Goal: Task Accomplishment & Management: Manage account settings

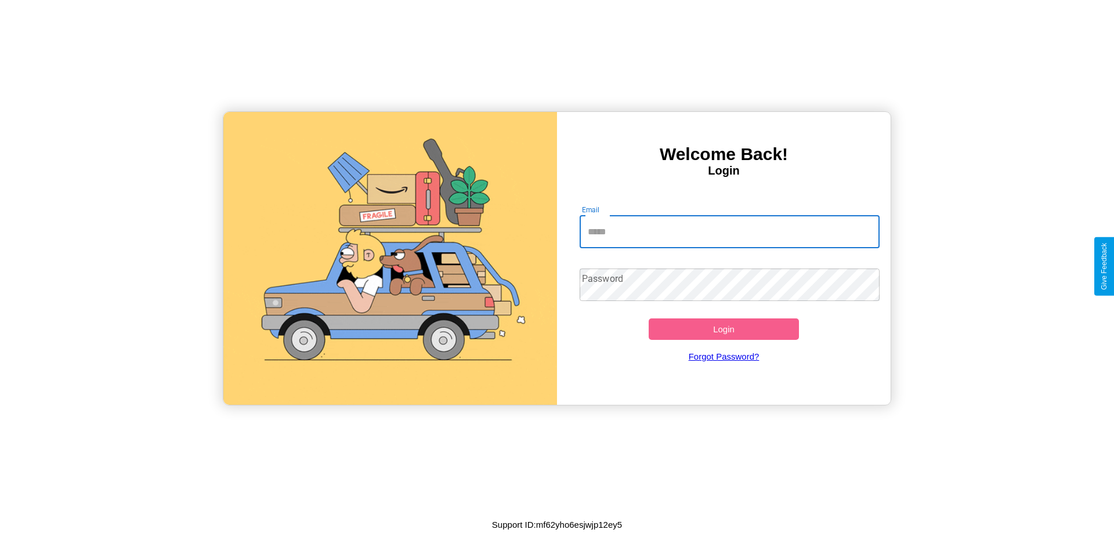
click at [729, 231] on input "Email" at bounding box center [729, 232] width 300 height 32
type input "**********"
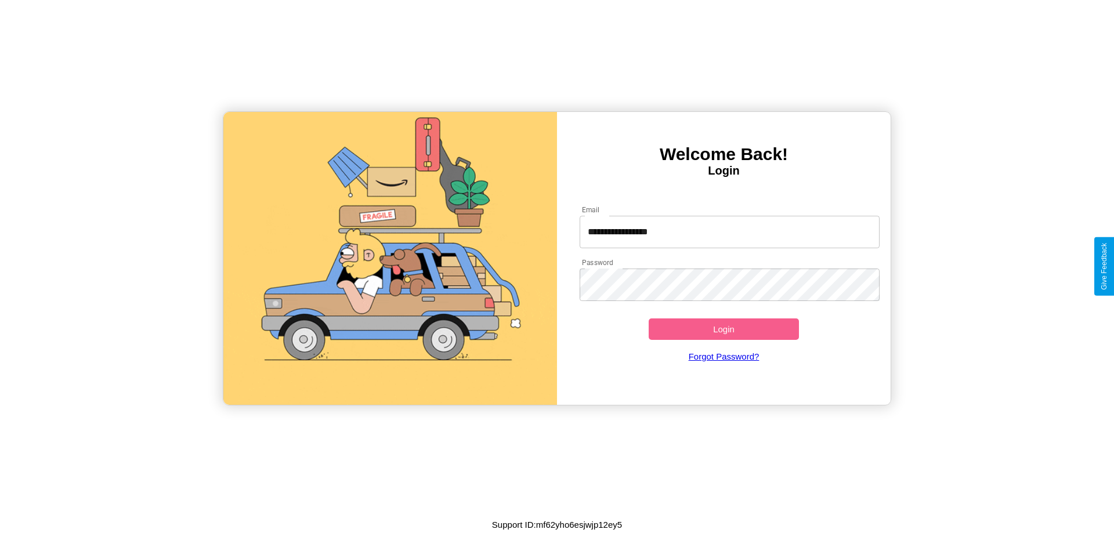
click at [723, 329] on button "Login" at bounding box center [723, 328] width 150 height 21
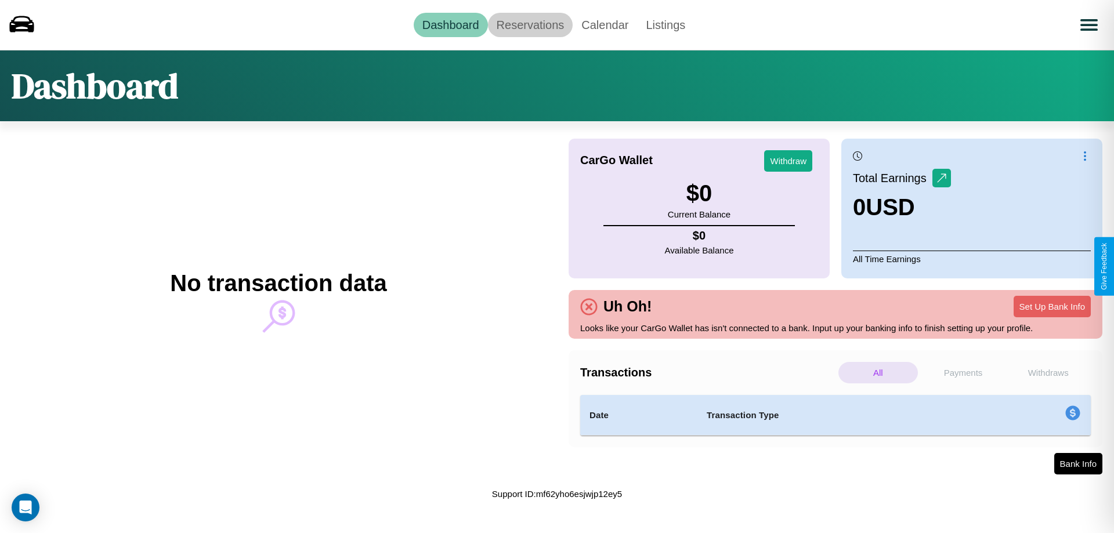
click at [530, 24] on link "Reservations" at bounding box center [530, 25] width 85 height 24
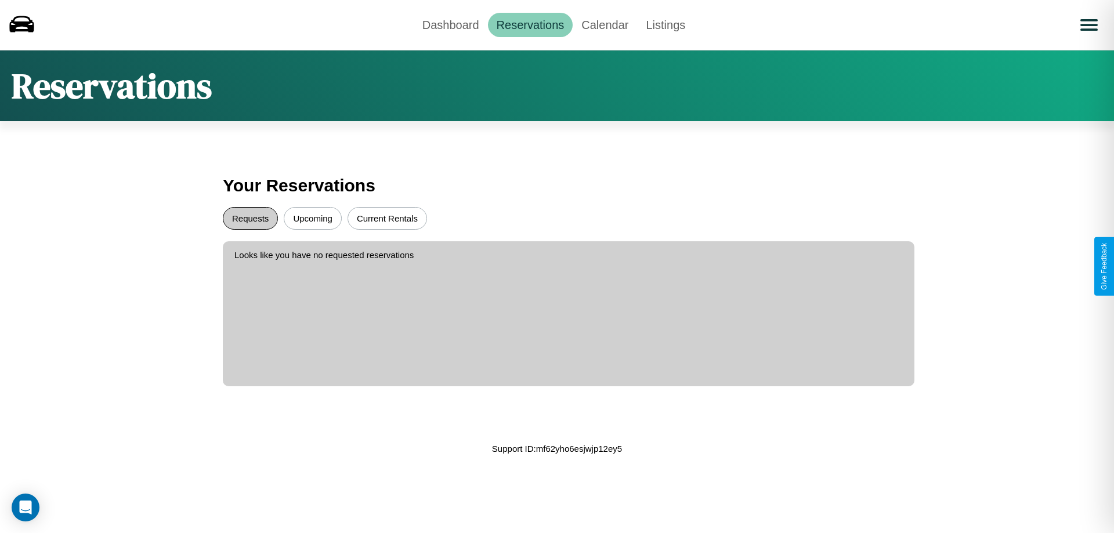
click at [250, 218] on button "Requests" at bounding box center [250, 218] width 55 height 23
click at [387, 218] on button "Current Rentals" at bounding box center [386, 218] width 79 height 23
